Goal: Task Accomplishment & Management: Use online tool/utility

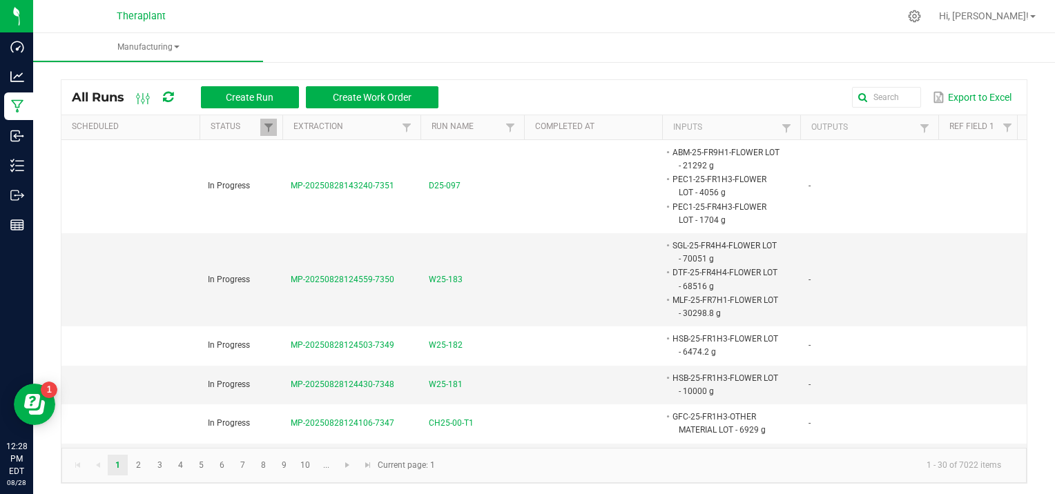
click at [1036, 291] on div "All Runs Create Run Create Work Order Export to Excel Scheduled Status Extracti…" at bounding box center [544, 278] width 1022 height 439
click at [621, 479] on kendo-pager "1 2 3 4 5 6 7 8 9 10 ... 1 - 30 of 7022 items Current page: 1" at bounding box center [543, 465] width 965 height 35
click at [883, 91] on input "text" at bounding box center [764, 97] width 312 height 21
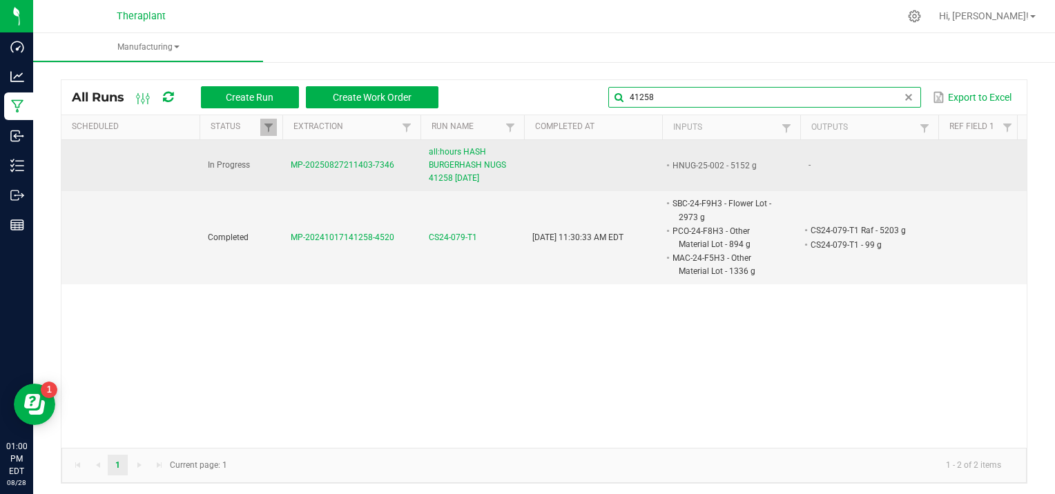
type input "41258"
click at [327, 166] on span "MP-20250827211403-7346" at bounding box center [343, 165] width 104 height 10
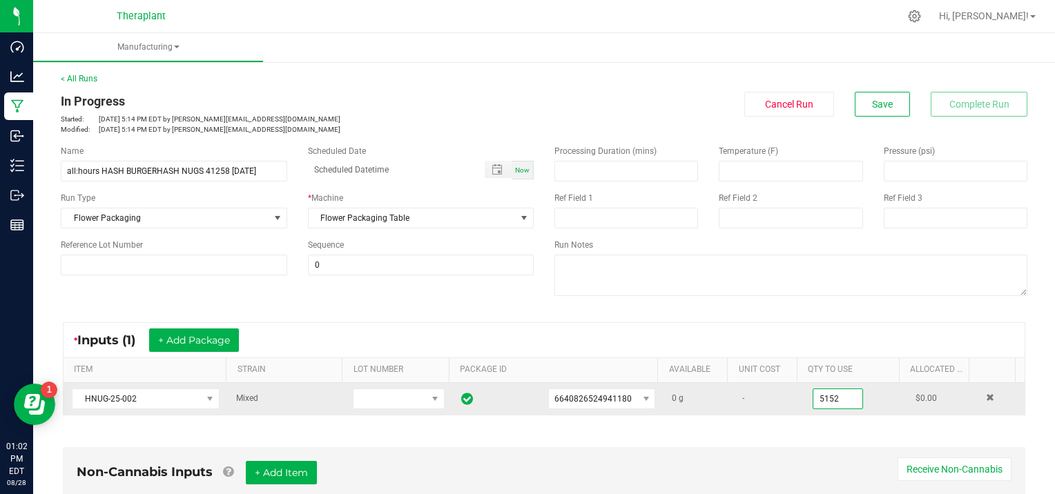
click at [837, 398] on input "5152" at bounding box center [837, 398] width 49 height 19
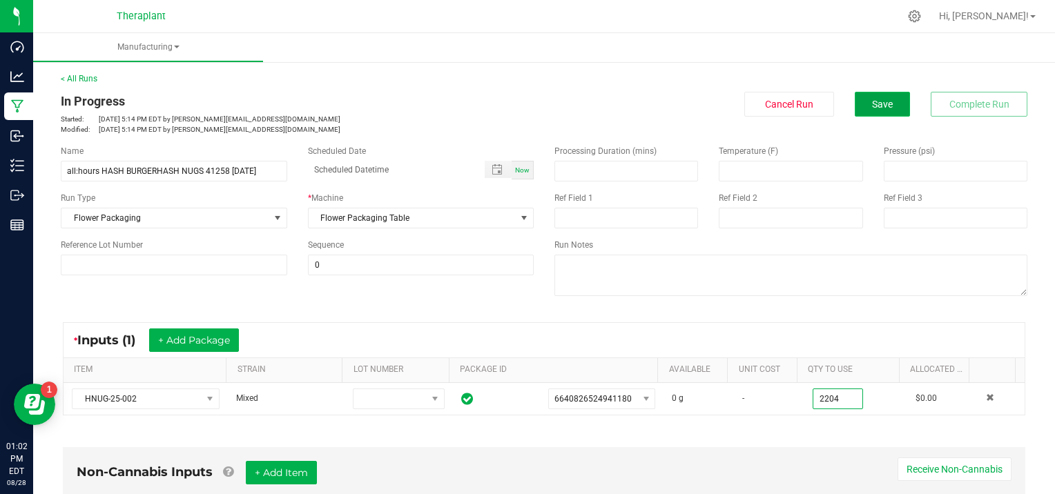
type input "2204.0000 g"
click at [872, 109] on span "Save" at bounding box center [882, 104] width 21 height 11
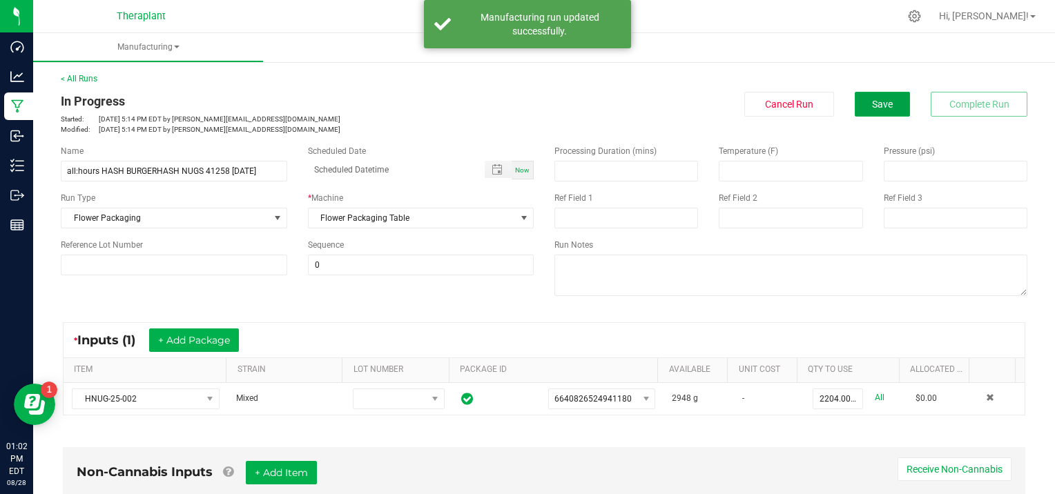
click at [872, 106] on span "Save" at bounding box center [882, 104] width 21 height 11
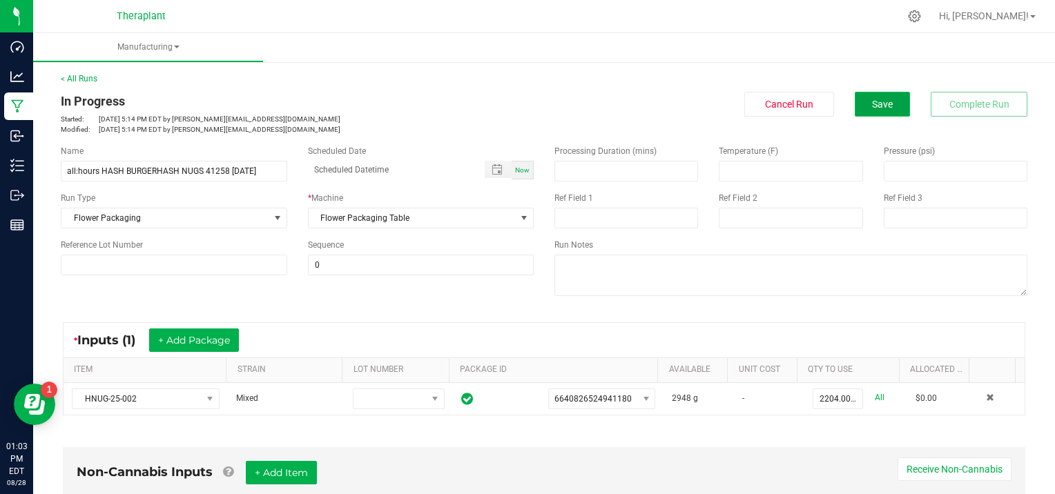
click at [872, 106] on span "Save" at bounding box center [882, 104] width 21 height 11
click at [877, 101] on span "Save" at bounding box center [882, 104] width 21 height 11
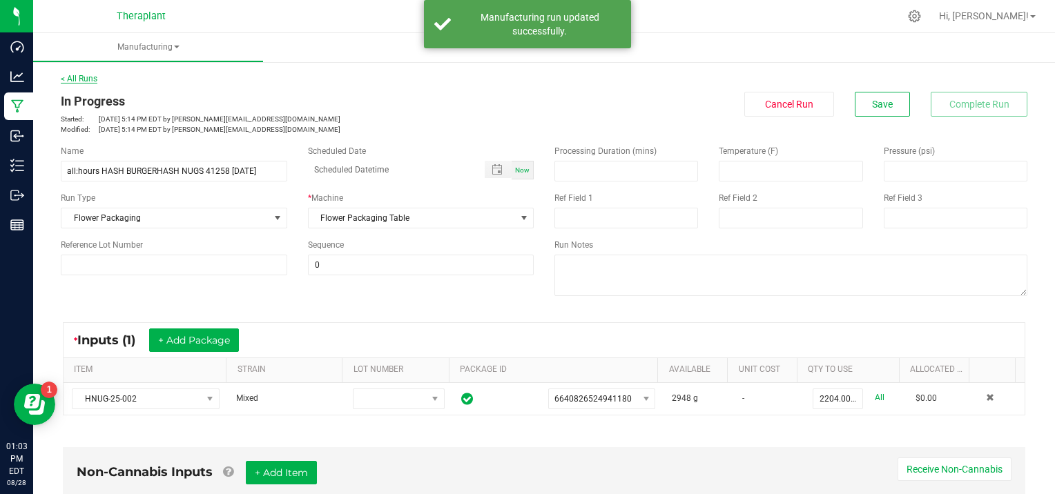
click at [72, 76] on link "< All Runs" at bounding box center [79, 79] width 37 height 10
